Goal: Check status: Check status

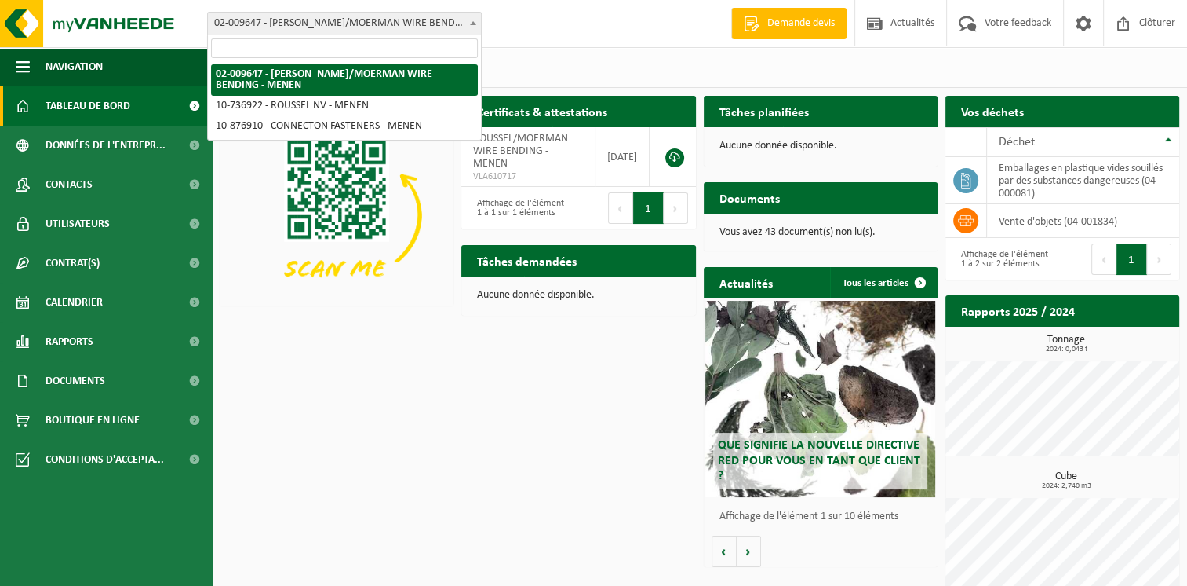
click at [256, 17] on span "02-009647 - [PERSON_NAME]/[PERSON_NAME] WIRE BENDING - MENEN" at bounding box center [344, 24] width 273 height 22
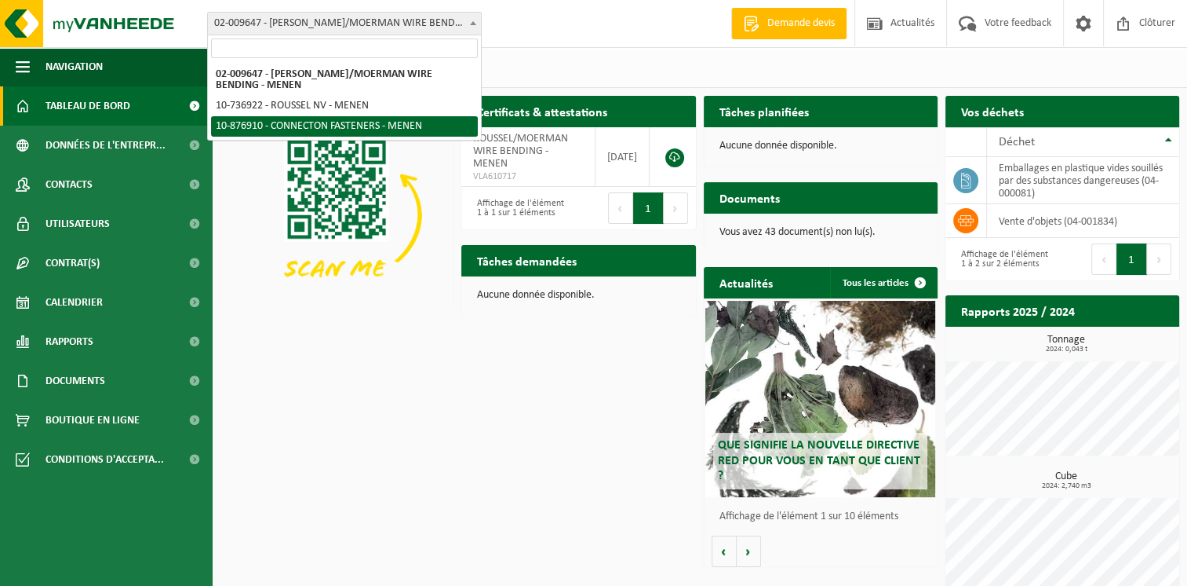
select select "107749"
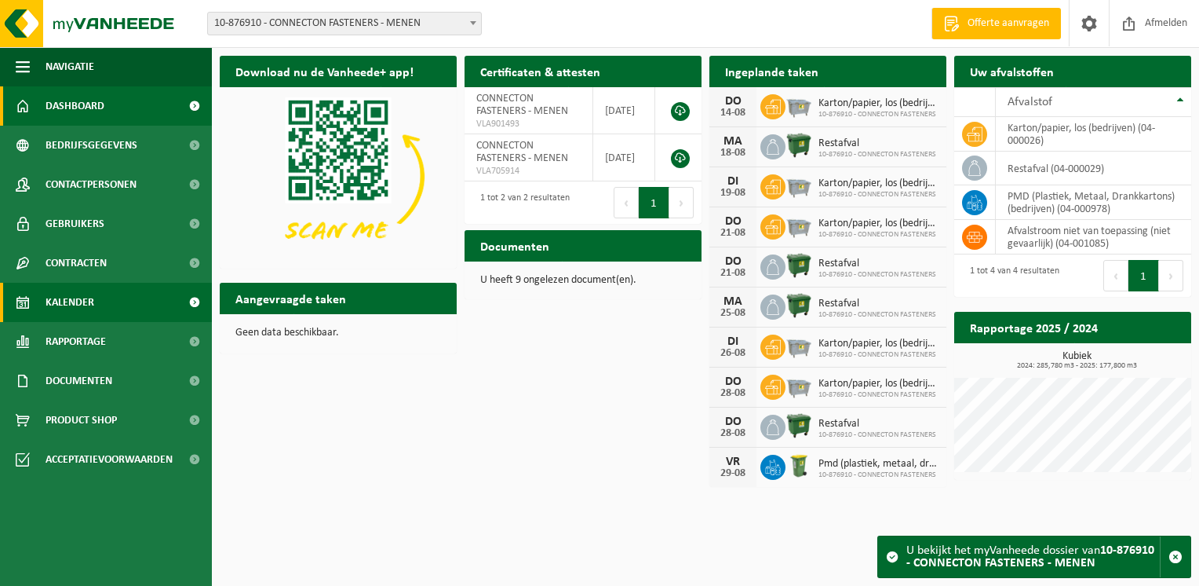
click at [94, 297] on link "Kalender" at bounding box center [106, 302] width 212 height 39
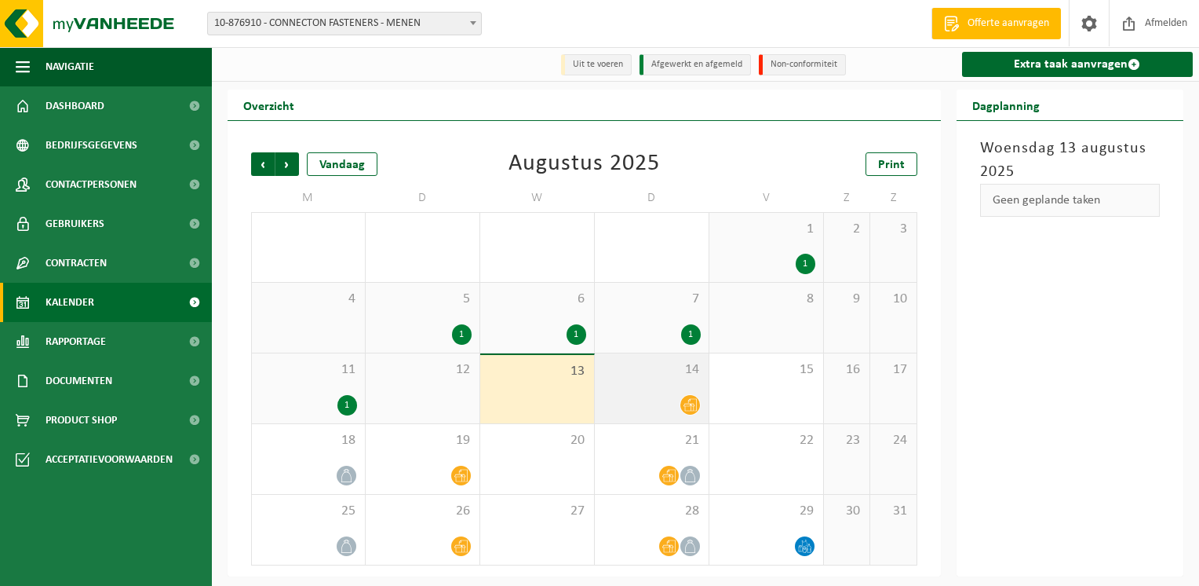
click at [659, 407] on div at bounding box center [652, 404] width 98 height 21
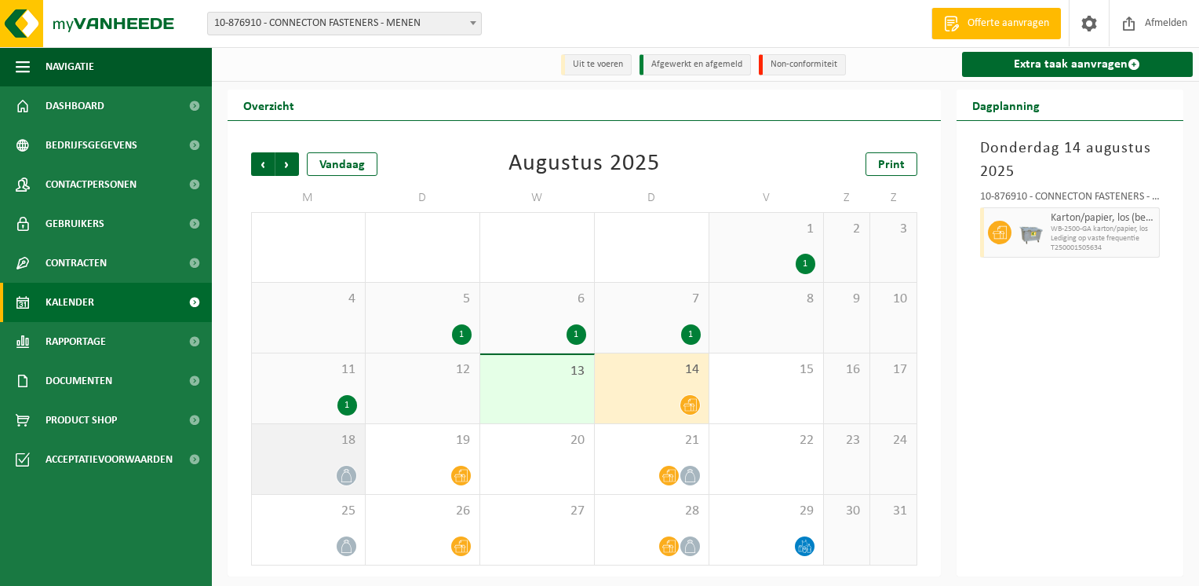
click at [327, 457] on div "18" at bounding box center [308, 459] width 113 height 70
